Goal: Find specific page/section: Find specific page/section

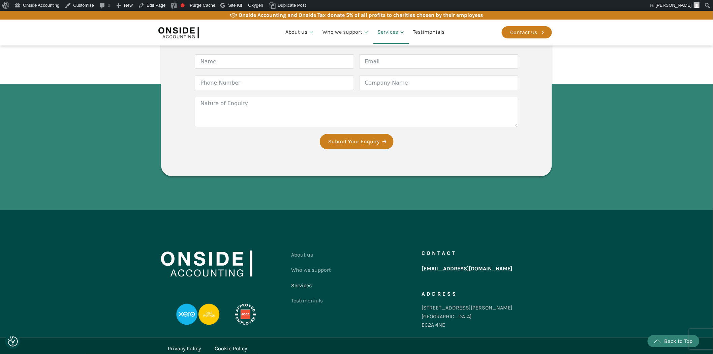
scroll to position [1117, 0]
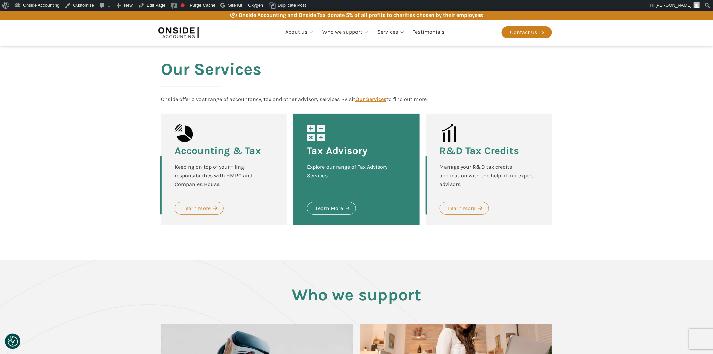
scroll to position [636, 0]
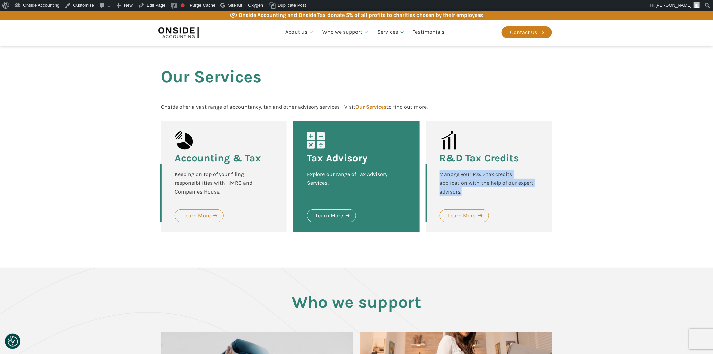
drag, startPoint x: 466, startPoint y: 189, endPoint x: 439, endPoint y: 176, distance: 29.8
click at [439, 176] on div "R&D Tax Credits Manage your R&D tax credits application with the help of our ex…" at bounding box center [489, 176] width 126 height 111
copy div "Manage your R&D tax credits application with the help of our expert advisors."
click at [544, 185] on div "R&D Tax Credits Manage your R&D tax credits application with the help of our ex…" at bounding box center [489, 176] width 126 height 111
click at [183, 28] on img at bounding box center [178, 33] width 40 height 16
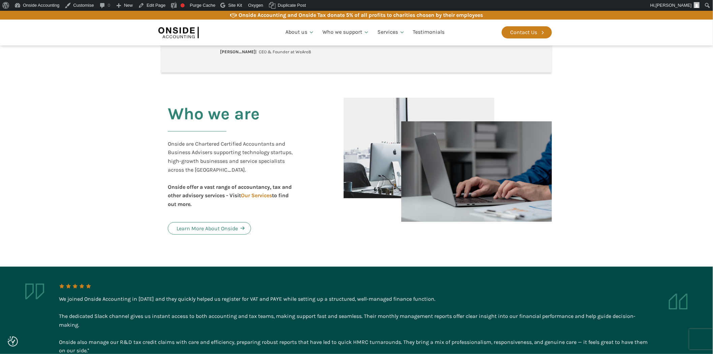
scroll to position [299, 0]
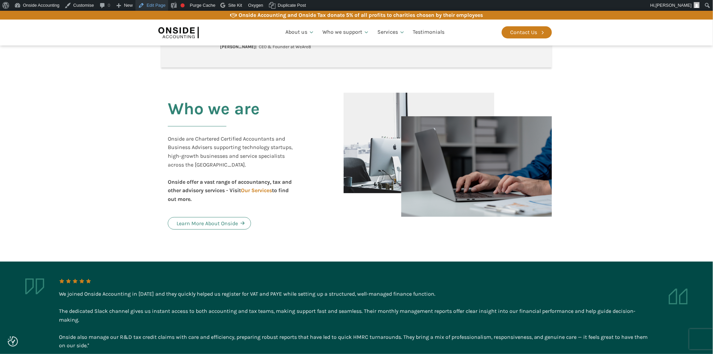
click at [159, 5] on link "Edit Page" at bounding box center [151, 5] width 33 height 11
